Goal: Information Seeking & Learning: Learn about a topic

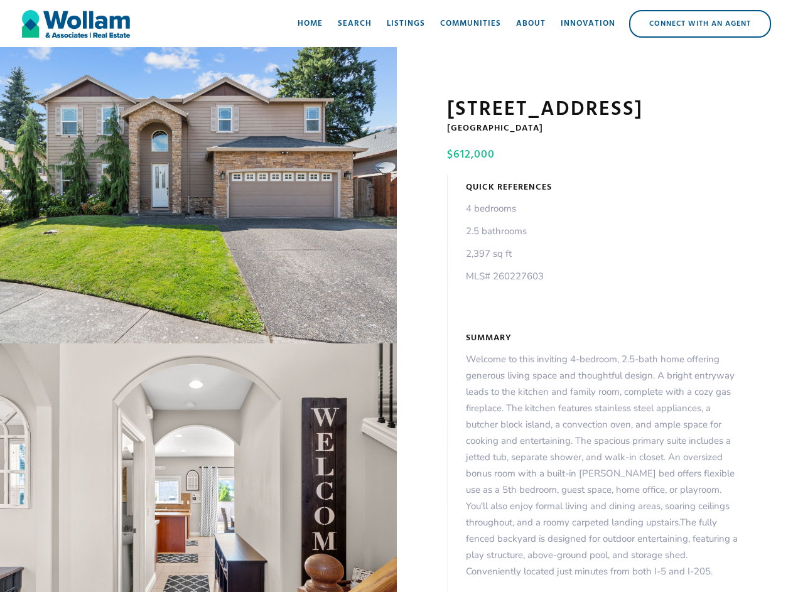
click at [198, 198] on div "open lightbox" at bounding box center [198, 195] width 397 height 296
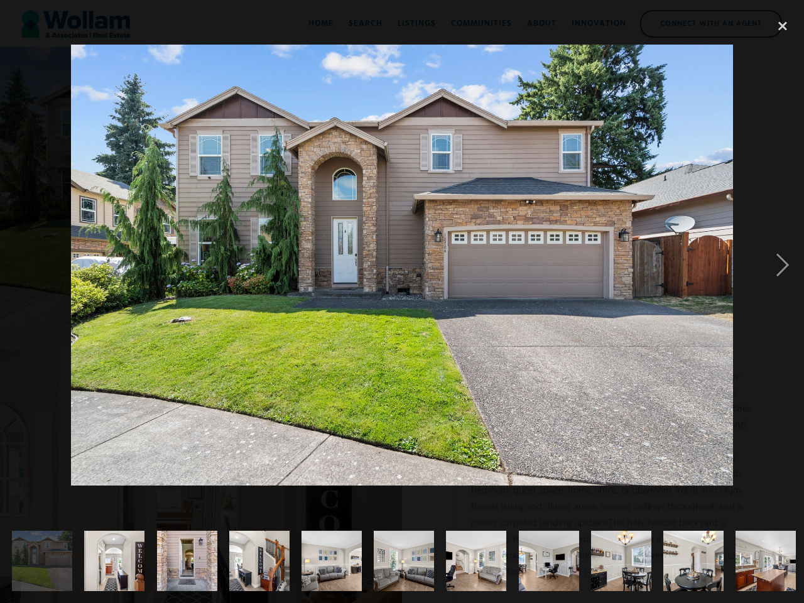
click at [198, 470] on img at bounding box center [401, 265] width 661 height 441
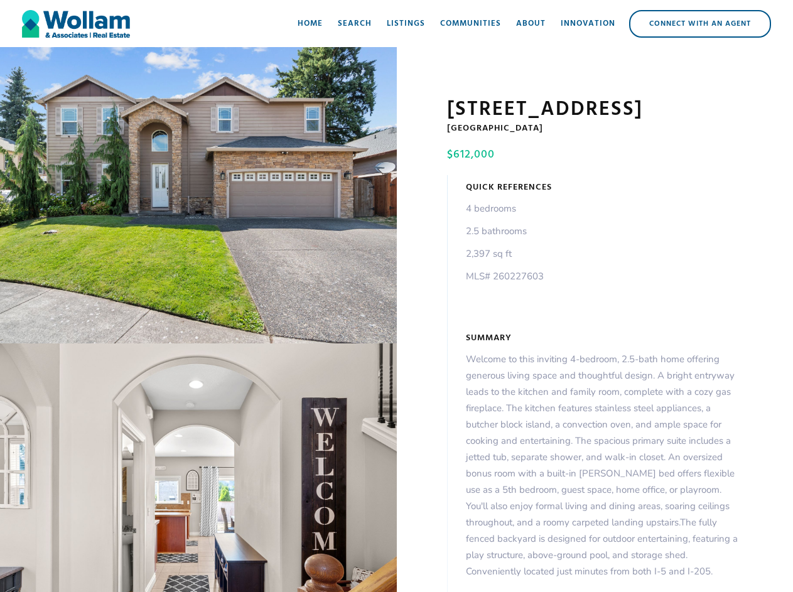
click at [198, 198] on div "open lightbox" at bounding box center [198, 195] width 397 height 296
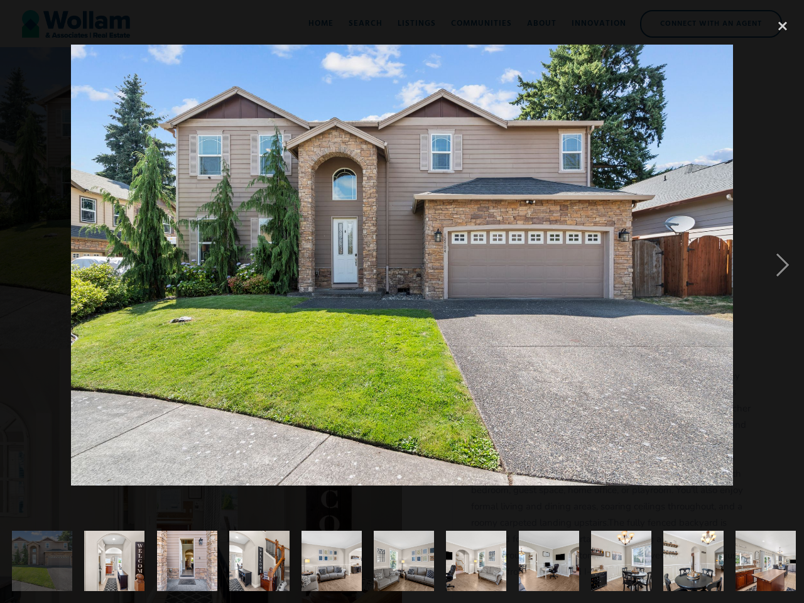
click at [198, 470] on img at bounding box center [401, 265] width 661 height 441
